Goal: Information Seeking & Learning: Understand process/instructions

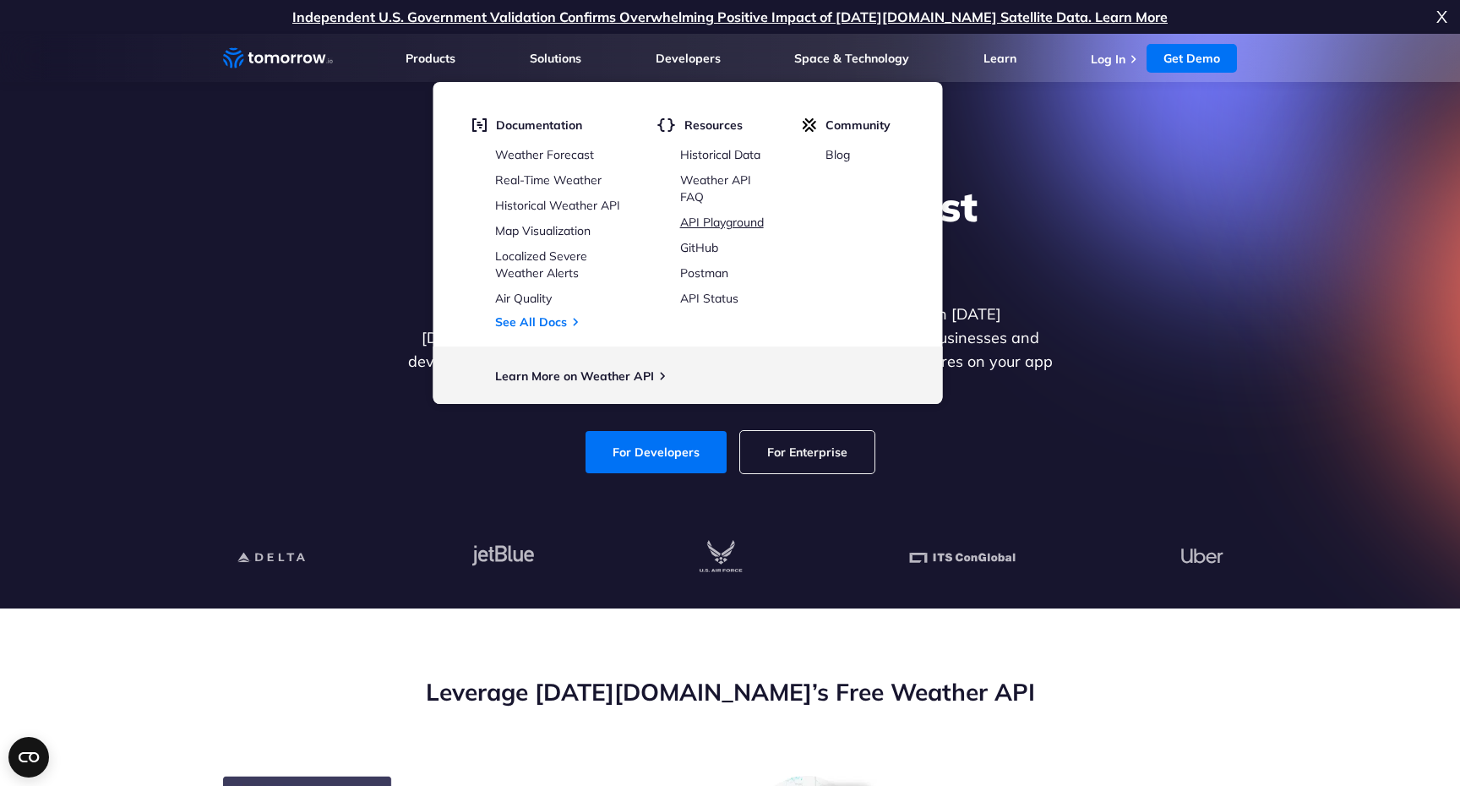
click at [714, 223] on link "API Playground" at bounding box center [722, 222] width 84 height 15
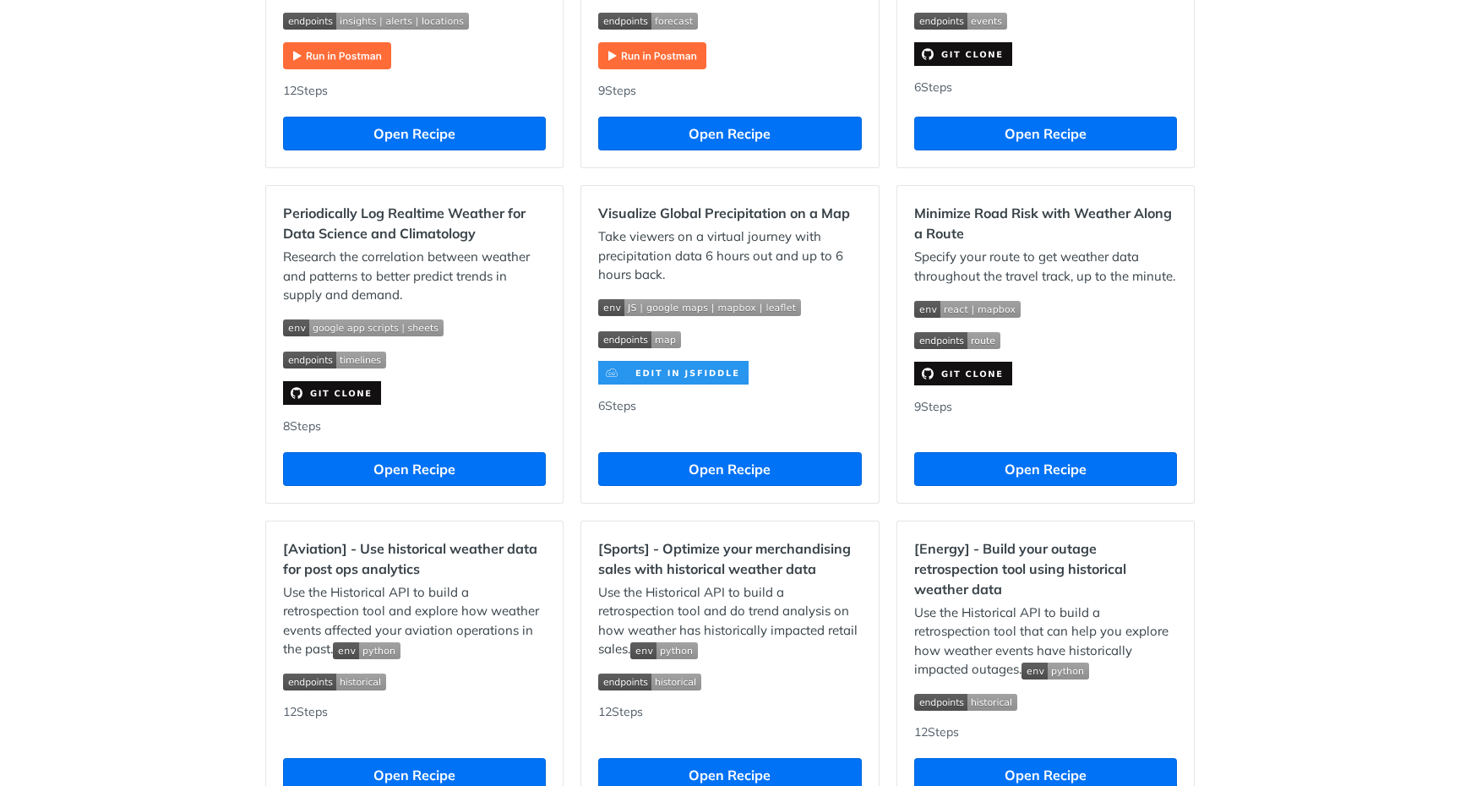
scroll to position [1114, 0]
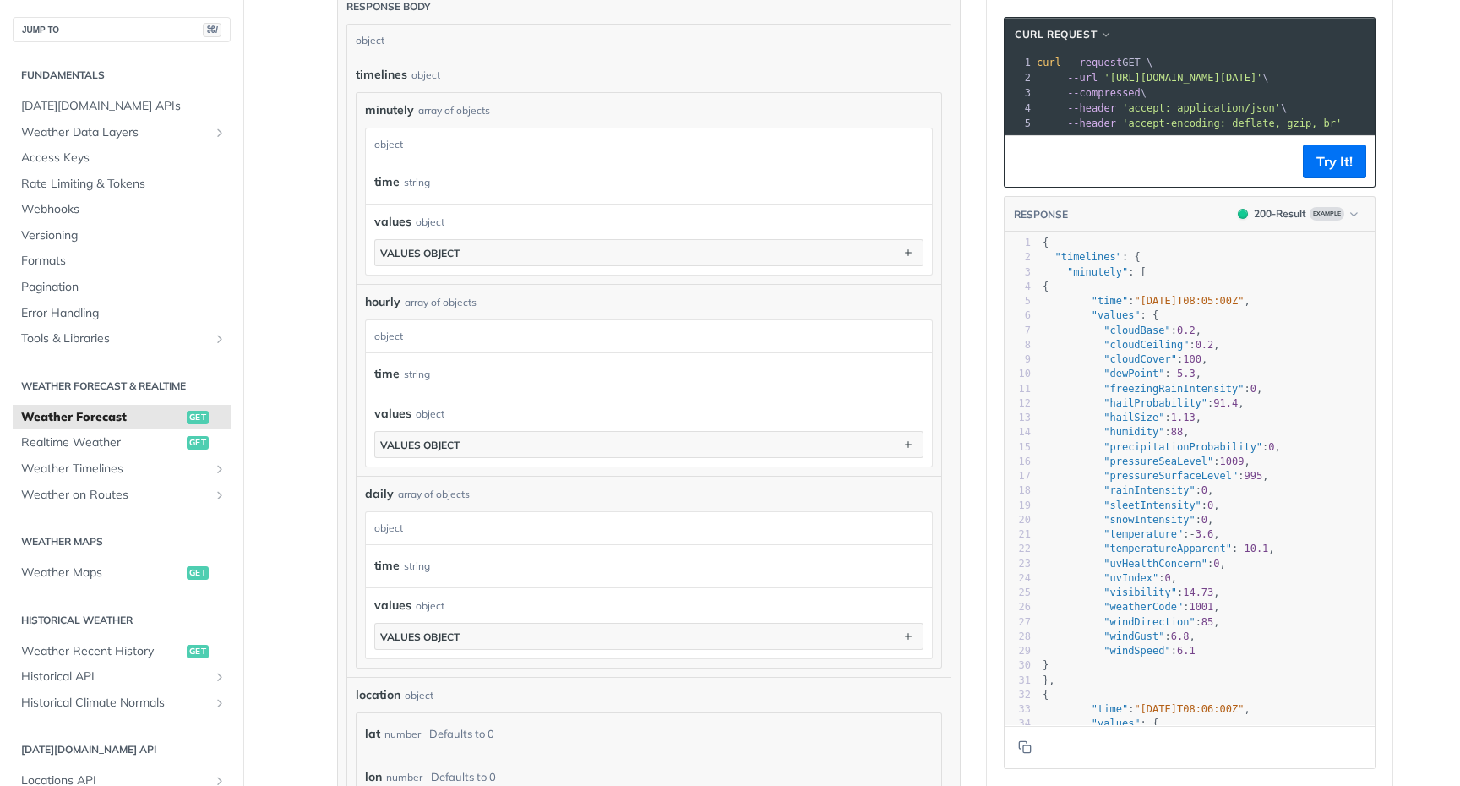
scroll to position [972, 0]
click at [473, 435] on button "values object" at bounding box center [649, 440] width 548 height 25
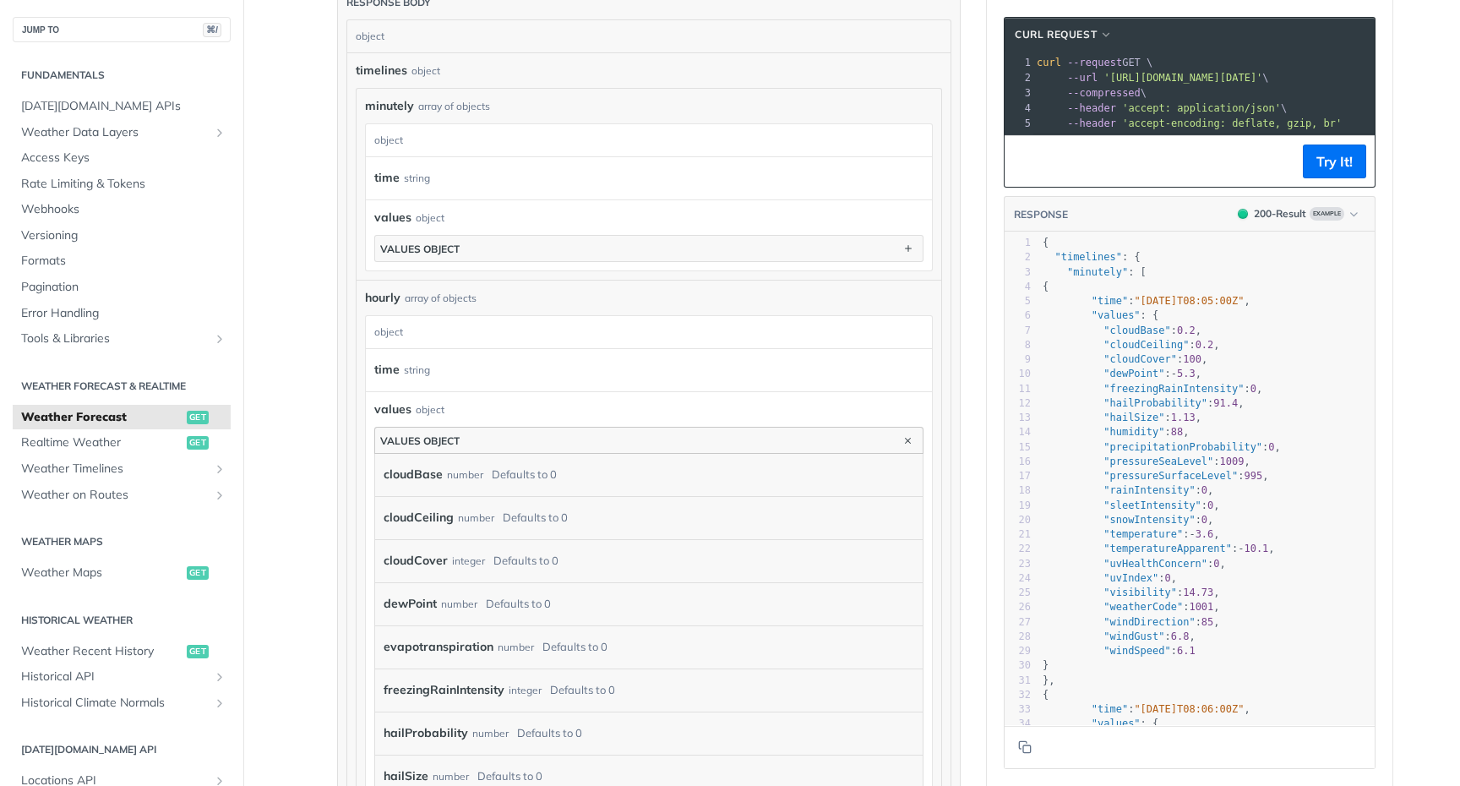
click at [473, 435] on button "values object" at bounding box center [649, 440] width 548 height 25
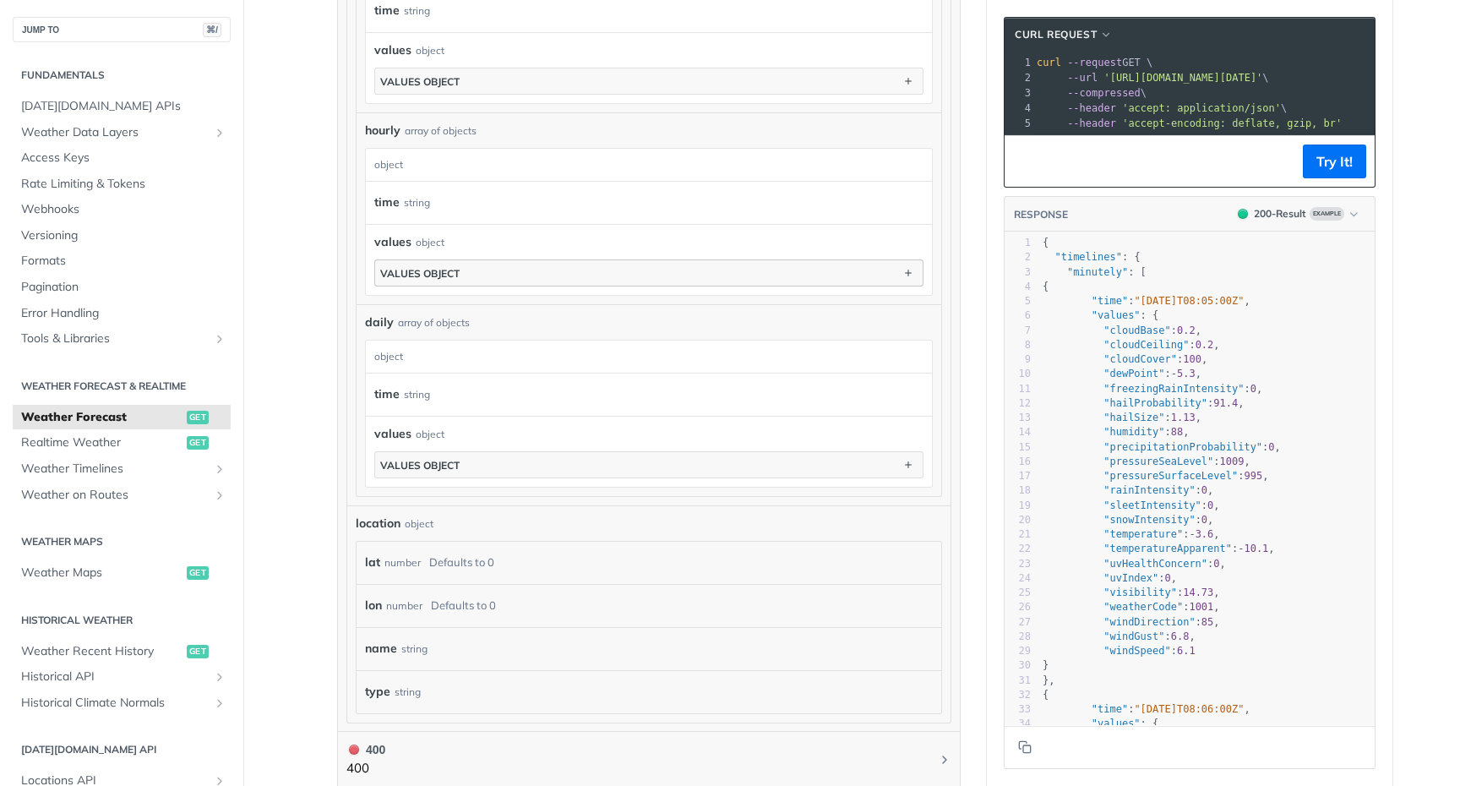
scroll to position [1141, 0]
click at [469, 459] on button "values object" at bounding box center [649, 462] width 548 height 25
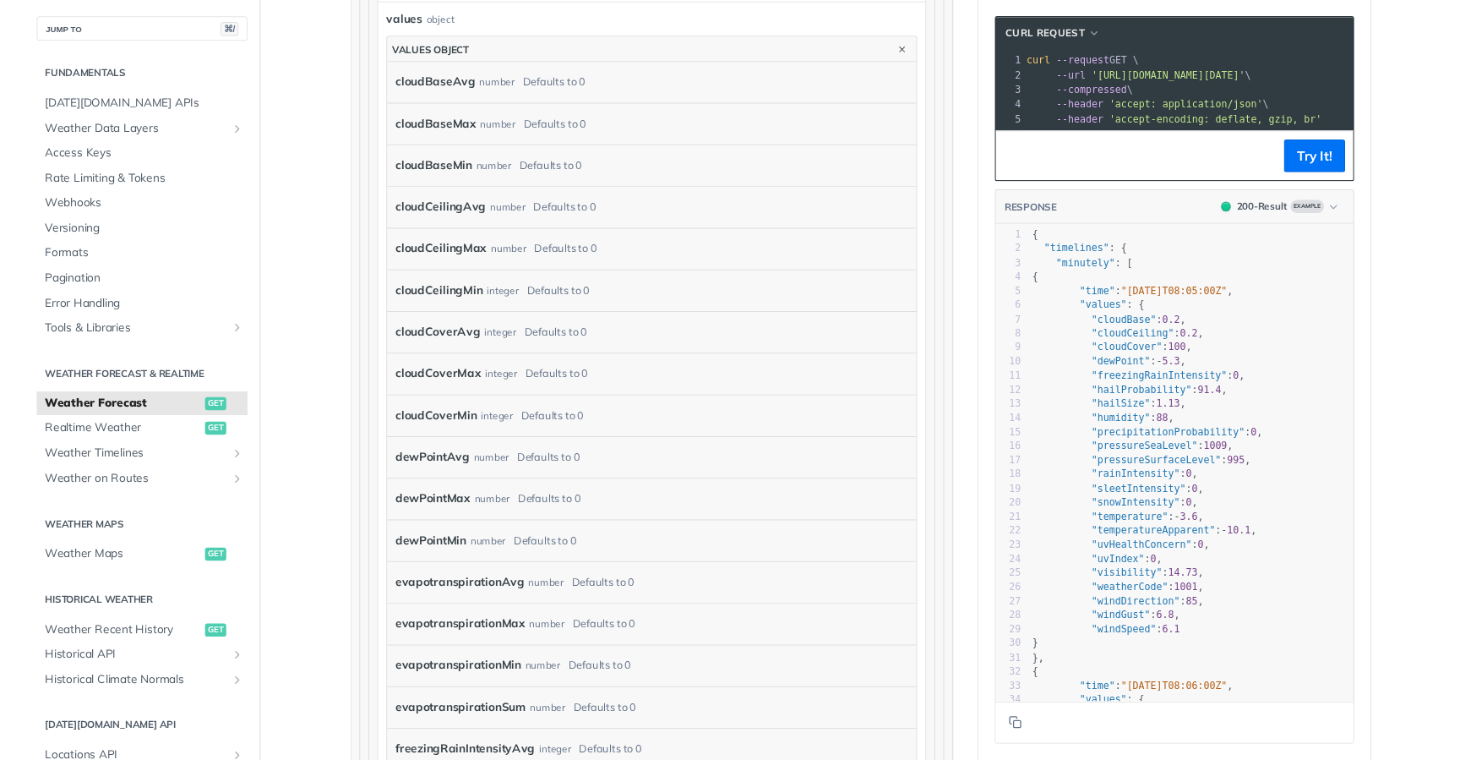
scroll to position [1498, 0]
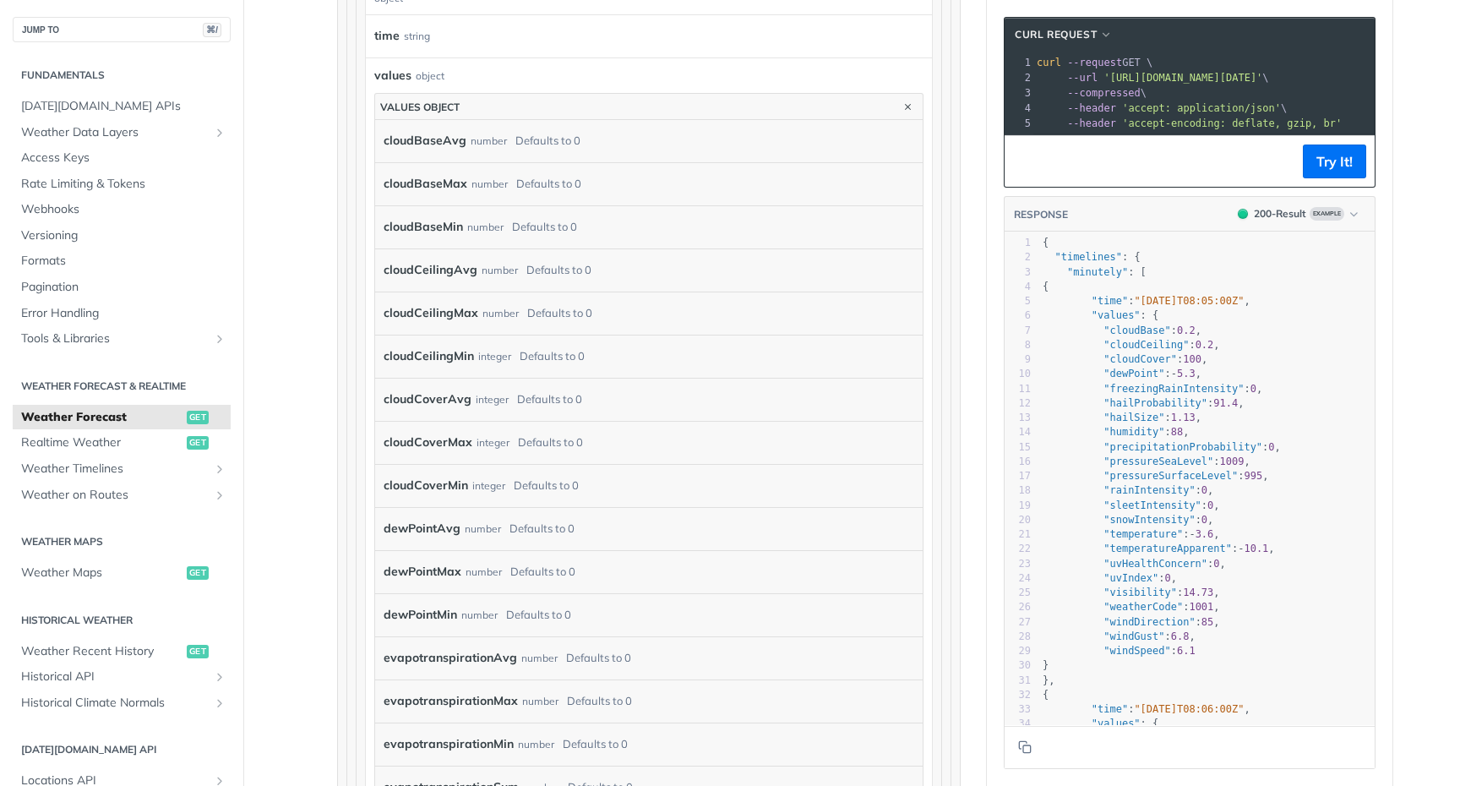
click at [479, 402] on div "integer" at bounding box center [492, 399] width 33 height 25
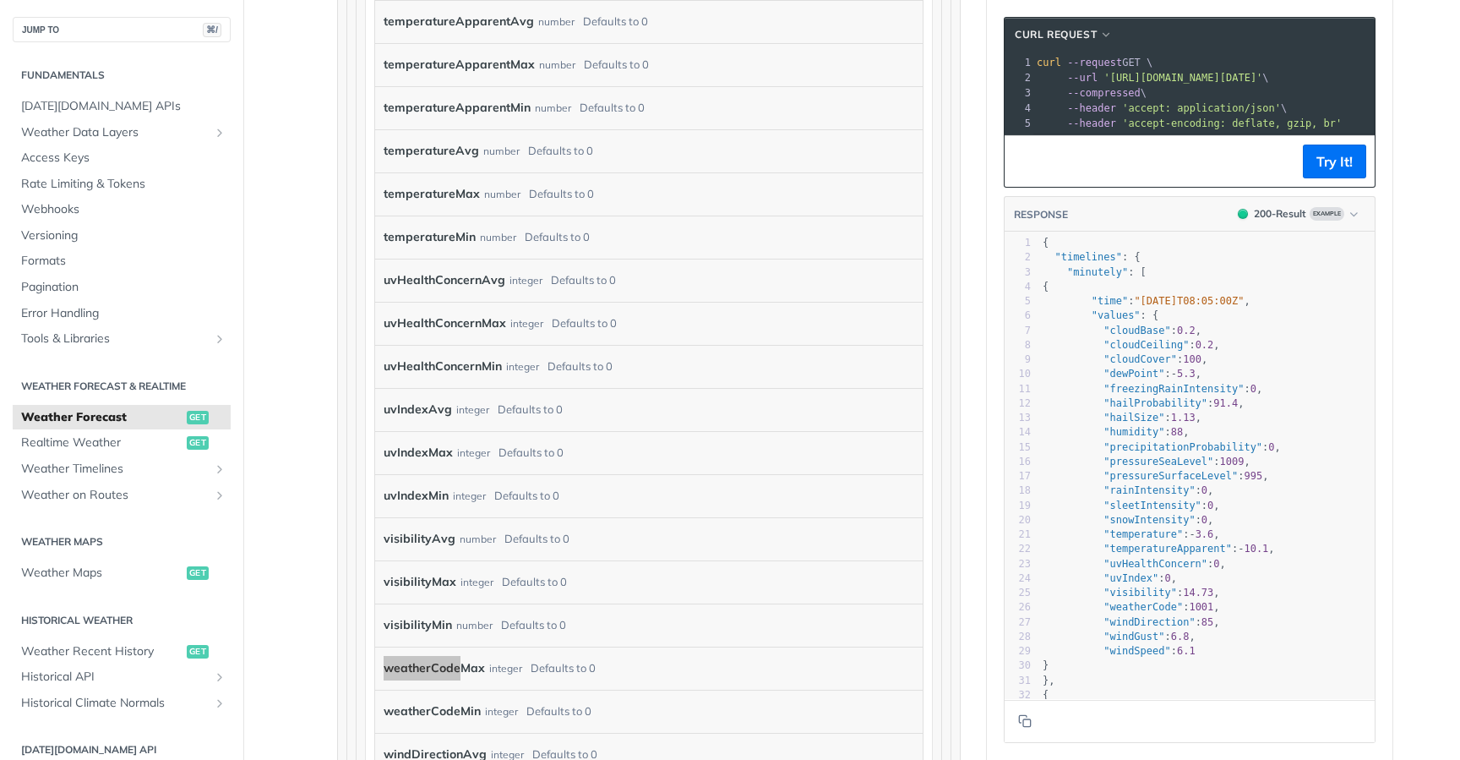
scroll to position [5262, 0]
